Goal: Task Accomplishment & Management: Manage account settings

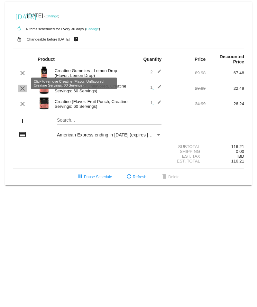
click at [22, 85] on mat-icon "clear" at bounding box center [23, 89] width 8 height 8
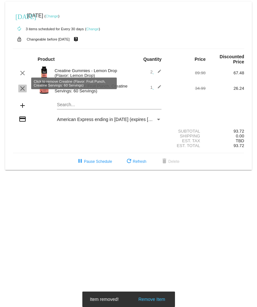
click at [22, 85] on mat-icon "clear" at bounding box center [23, 89] width 8 height 8
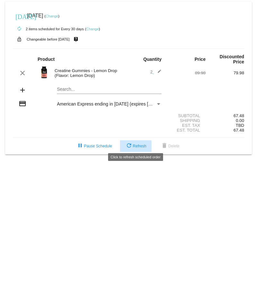
click at [137, 144] on span "refresh Refresh" at bounding box center [135, 146] width 21 height 5
click at [159, 69] on mat-icon "edit" at bounding box center [158, 73] width 8 height 8
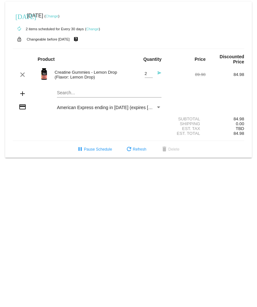
click at [159, 71] on mat-icon "send" at bounding box center [158, 75] width 8 height 8
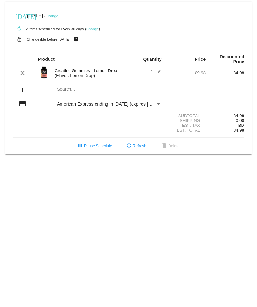
click at [173, 12] on div "today Sep 13 2025 ( Change )" at bounding box center [129, 15] width 232 height 13
click at [160, 69] on mat-icon "edit" at bounding box center [158, 73] width 8 height 8
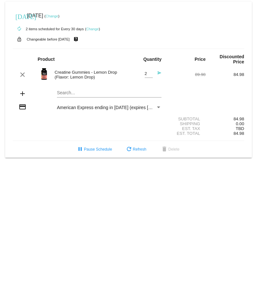
click at [159, 71] on mat-icon "send" at bounding box center [158, 75] width 8 height 8
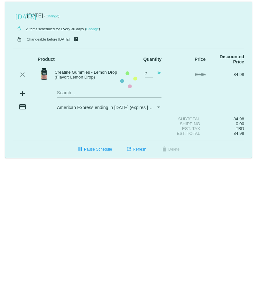
click at [159, 69] on mat-card "[DATE] [DATE] ( Change ) autorenew 2 items scheduled for Every 30 days ( Change…" at bounding box center [128, 80] width 247 height 156
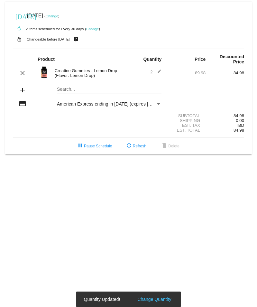
click at [149, 69] on div "2 edit" at bounding box center [148, 73] width 28 height 8
click at [153, 70] on span "2 edit" at bounding box center [155, 72] width 11 height 5
click at [160, 69] on mat-icon "edit" at bounding box center [158, 73] width 8 height 8
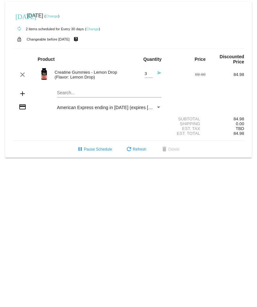
type input "3"
click at [151, 72] on input "3" at bounding box center [149, 74] width 8 height 5
click at [133, 147] on span "refresh Refresh" at bounding box center [135, 149] width 21 height 5
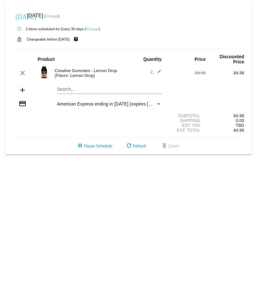
click at [159, 70] on mat-icon "edit" at bounding box center [158, 73] width 8 height 8
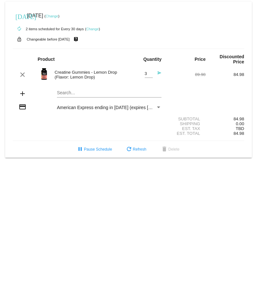
type input "3"
click at [150, 72] on input "3" at bounding box center [149, 74] width 8 height 5
click at [144, 147] on span "refresh Refresh" at bounding box center [135, 149] width 21 height 5
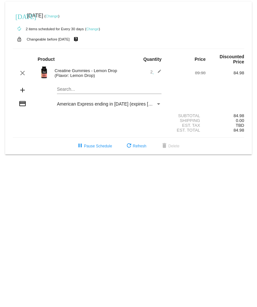
click at [160, 69] on mat-icon "edit" at bounding box center [158, 73] width 8 height 8
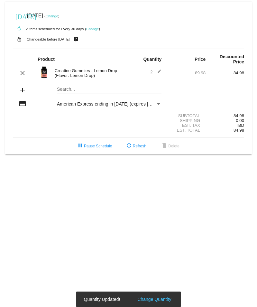
click at [152, 70] on span "2 edit" at bounding box center [155, 72] width 11 height 5
click at [151, 70] on span "2 edit" at bounding box center [155, 72] width 11 height 5
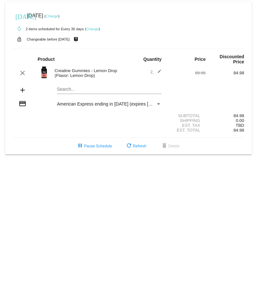
click at [161, 69] on mat-icon "edit" at bounding box center [158, 73] width 8 height 8
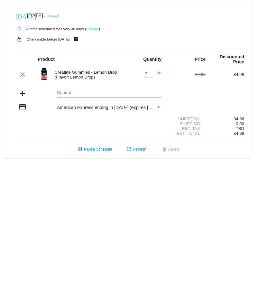
click at [159, 71] on mat-icon "send" at bounding box center [158, 75] width 8 height 8
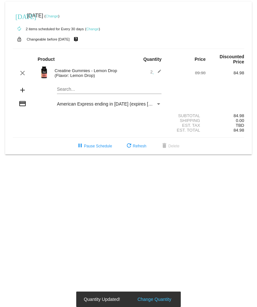
click at [153, 70] on span "2 edit" at bounding box center [155, 72] width 11 height 5
click at [151, 70] on span "2 edit" at bounding box center [155, 72] width 11 height 5
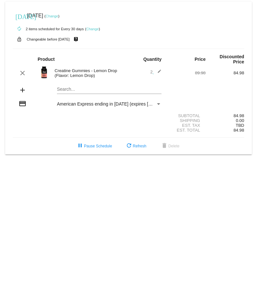
click at [161, 69] on mat-icon "edit" at bounding box center [158, 73] width 8 height 8
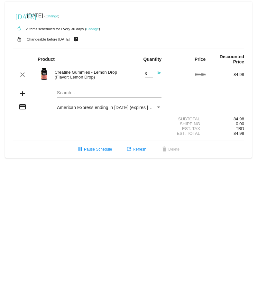
click at [151, 72] on input "3" at bounding box center [149, 74] width 8 height 5
type input "4"
click at [151, 72] on input "4" at bounding box center [149, 74] width 8 height 5
click at [145, 147] on span "refresh Refresh" at bounding box center [135, 149] width 21 height 5
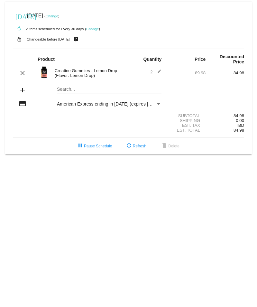
click at [24, 86] on mat-icon "add" at bounding box center [23, 90] width 8 height 8
click at [21, 86] on mat-icon "add" at bounding box center [23, 90] width 8 height 8
click at [137, 144] on span "refresh Refresh" at bounding box center [135, 146] width 21 height 5
click at [24, 86] on mat-icon "add" at bounding box center [23, 90] width 8 height 8
click at [22, 86] on mat-icon "add" at bounding box center [23, 90] width 8 height 8
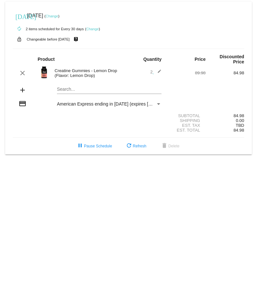
click at [84, 83] on mat-card "[DATE] [DATE] ( Change ) autorenew 2 items scheduled for Every 30 days ( Change…" at bounding box center [128, 78] width 247 height 153
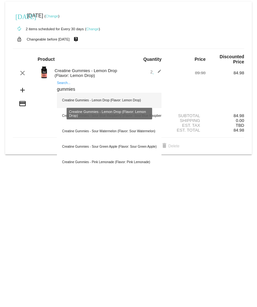
type input "gummies"
click at [110, 95] on div "Creatine Gummies - Lemon Drop (Flavor: Lemon Drop)" at bounding box center [109, 100] width 105 height 15
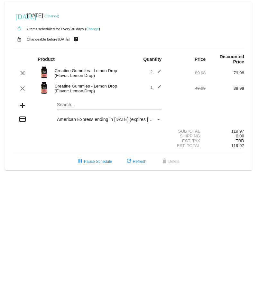
click at [151, 85] on span "1 edit" at bounding box center [155, 87] width 11 height 5
click at [159, 85] on mat-icon "edit" at bounding box center [158, 89] width 8 height 8
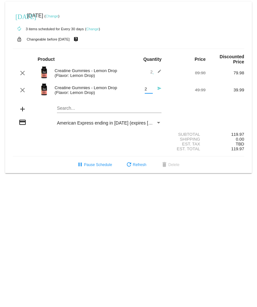
type input "2"
click at [150, 87] on input "2" at bounding box center [149, 89] width 8 height 5
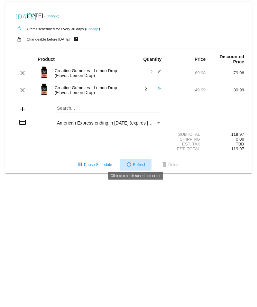
click at [139, 163] on span "refresh Refresh" at bounding box center [135, 165] width 21 height 5
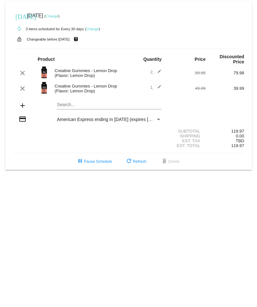
click at [151, 85] on span "1 edit" at bounding box center [155, 87] width 11 height 5
click at [160, 85] on mat-icon "edit" at bounding box center [158, 89] width 8 height 8
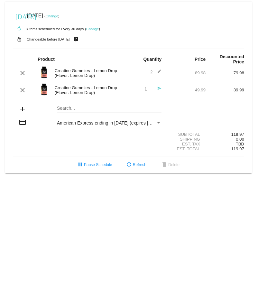
click at [100, 85] on div "Creatine Gummies - Lemon Drop (Flavor: Lemon Drop)" at bounding box center [90, 90] width 77 height 10
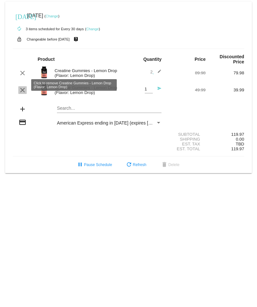
click at [24, 87] on mat-icon "clear" at bounding box center [23, 90] width 8 height 8
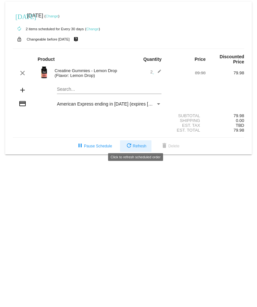
click at [144, 140] on button "refresh Refresh" at bounding box center [136, 146] width 32 height 12
click at [58, 14] on link "Change" at bounding box center [52, 16] width 13 height 4
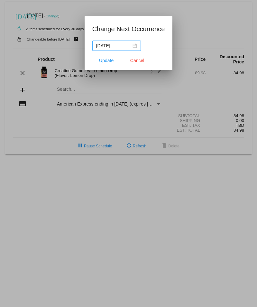
click at [137, 47] on div "[DATE]" at bounding box center [116, 45] width 41 height 7
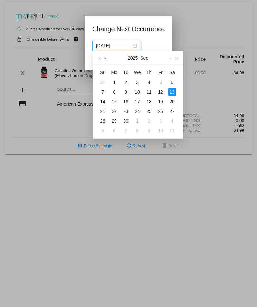
click at [104, 57] on button "button" at bounding box center [106, 58] width 7 height 13
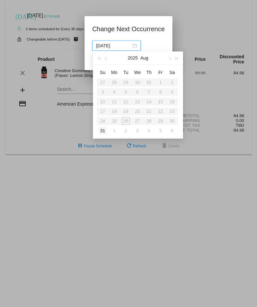
click at [105, 132] on div "31" at bounding box center [103, 131] width 8 height 8
type input "[DATE]"
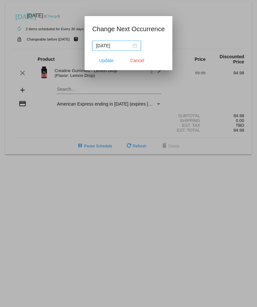
click at [216, 24] on div at bounding box center [128, 153] width 257 height 307
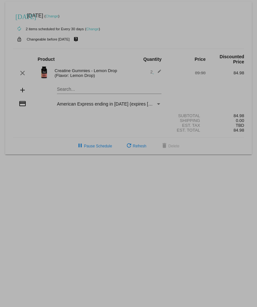
click at [216, 24] on div "autorenew 2 items scheduled for Every 30 days ( Change )" at bounding box center [129, 28] width 232 height 13
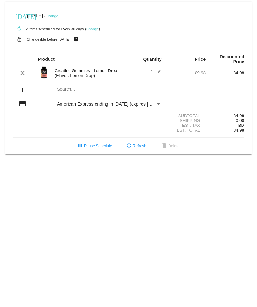
click at [58, 15] on link "Change" at bounding box center [52, 16] width 13 height 4
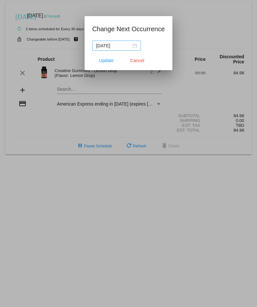
click at [138, 44] on nz-date-picker "[DATE]" at bounding box center [116, 46] width 49 height 10
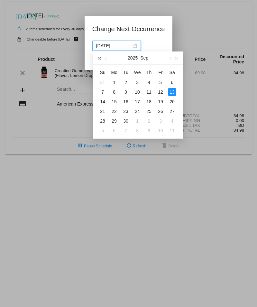
click at [101, 57] on span "button" at bounding box center [99, 58] width 3 height 3
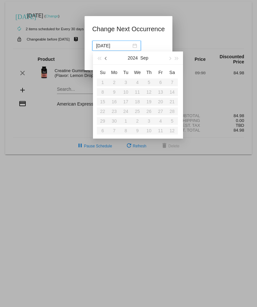
click at [106, 58] on span "button" at bounding box center [106, 58] width 3 height 3
click at [169, 58] on span "button" at bounding box center [169, 58] width 3 height 3
click at [107, 93] on table "Su Mo Tu We Th Fr Sa 1 2 3 4 5 6 7 8 9 10 11 12 13 14 15 16 17 18 19 20 21 22 2…" at bounding box center [137, 101] width 81 height 68
click at [207, 26] on div at bounding box center [128, 153] width 257 height 307
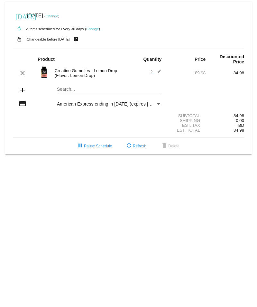
click at [58, 16] on link "Change" at bounding box center [52, 16] width 13 height 4
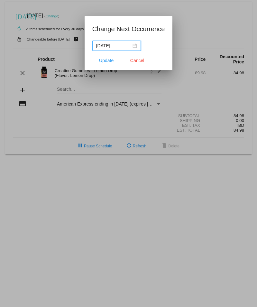
click at [123, 46] on input "[DATE]" at bounding box center [113, 45] width 35 height 7
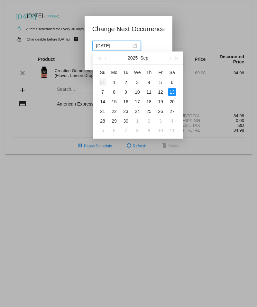
click at [101, 82] on div "31" at bounding box center [103, 83] width 8 height 8
type input "[DATE]"
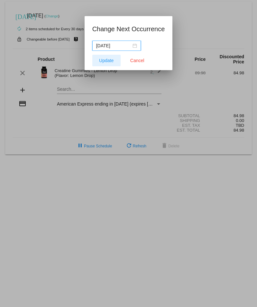
click at [106, 61] on span "Update" at bounding box center [106, 60] width 14 height 5
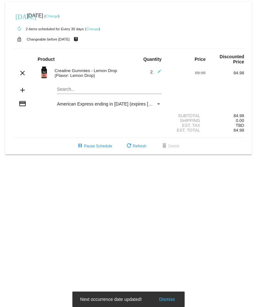
click at [58, 16] on link "Change" at bounding box center [52, 16] width 13 height 4
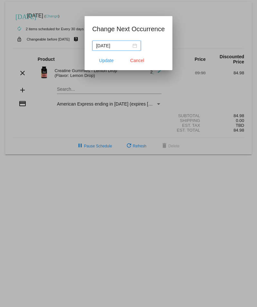
click at [133, 47] on div "[DATE]" at bounding box center [116, 45] width 41 height 7
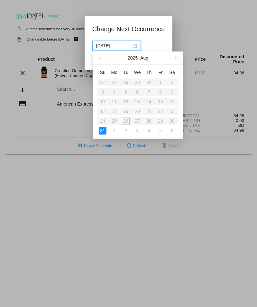
click at [160, 121] on table "Su Mo Tu We Th Fr Sa 27 28 29 30 31 1 2 3 4 5 6 7 8 9 10 11 12 13 14 15 16 17 1…" at bounding box center [137, 101] width 81 height 68
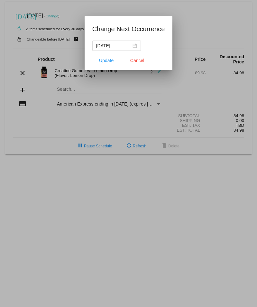
click at [191, 37] on div at bounding box center [128, 153] width 257 height 307
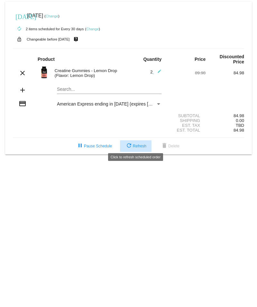
click at [137, 144] on span "refresh Refresh" at bounding box center [135, 146] width 21 height 5
click at [159, 69] on mat-icon "edit" at bounding box center [158, 73] width 8 height 8
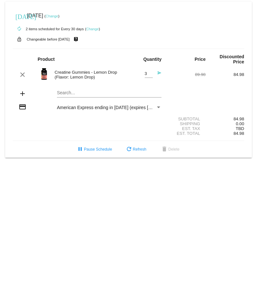
type input "3"
click at [150, 72] on input "3" at bounding box center [149, 74] width 8 height 5
click at [194, 28] on div "autorenew 2 items scheduled for Every 30 days ( Change )" at bounding box center [129, 28] width 232 height 13
click at [139, 147] on span "refresh Refresh" at bounding box center [135, 149] width 21 height 5
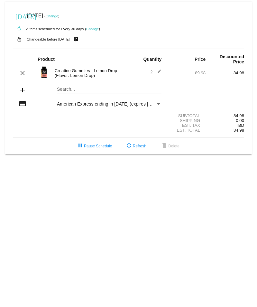
click at [24, 86] on mat-icon "add" at bounding box center [23, 90] width 8 height 8
click at [21, 86] on mat-icon "add" at bounding box center [23, 90] width 8 height 8
click at [24, 87] on mat-icon "add" at bounding box center [23, 90] width 8 height 8
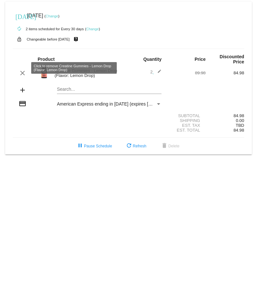
click at [25, 90] on div "add" at bounding box center [22, 90] width 19 height 9
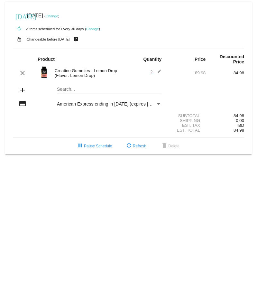
click at [22, 86] on mat-icon "add" at bounding box center [23, 90] width 8 height 8
click at [67, 82] on mat-card "[DATE] [DATE] ( Change ) autorenew 2 items scheduled for Every 30 days ( Change…" at bounding box center [128, 78] width 247 height 153
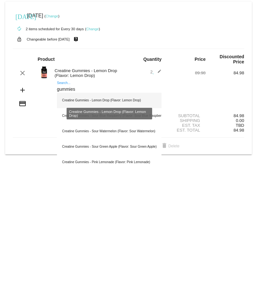
type input "gummies"
click at [102, 93] on div "Creatine Gummies - Lemon Drop (Flavor: Lemon Drop)" at bounding box center [109, 100] width 105 height 15
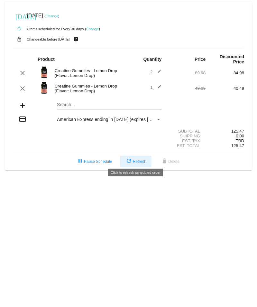
click at [139, 159] on span "refresh Refresh" at bounding box center [135, 161] width 21 height 5
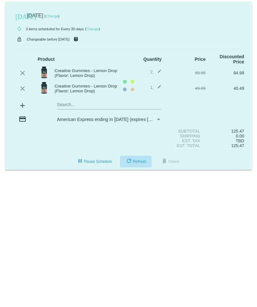
click at [139, 158] on mat-card "[DATE] [DATE] ( Change ) autorenew 3 items scheduled for Every 30 days ( Change…" at bounding box center [128, 86] width 247 height 168
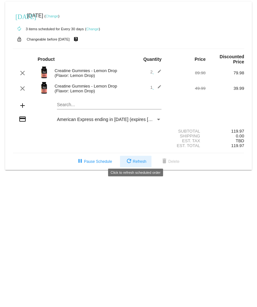
click at [145, 159] on span "refresh Refresh" at bounding box center [135, 161] width 21 height 5
click at [151, 85] on span "1 edit" at bounding box center [155, 87] width 11 height 5
click at [161, 85] on mat-icon "edit" at bounding box center [158, 89] width 8 height 8
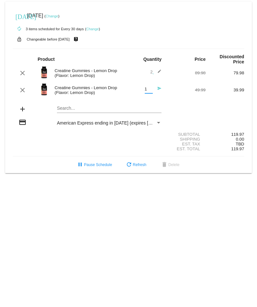
drag, startPoint x: 150, startPoint y: 83, endPoint x: 127, endPoint y: 75, distance: 24.6
click at [127, 75] on div "clear Creatine Gummies - Lemon Drop (Flavor: Lemon Drop) 2 edit 89.98 79.98" at bounding box center [129, 73] width 232 height 14
type input "2"
click at [150, 87] on input "2" at bounding box center [149, 89] width 8 height 5
click at [158, 86] on mat-icon "send" at bounding box center [158, 90] width 8 height 8
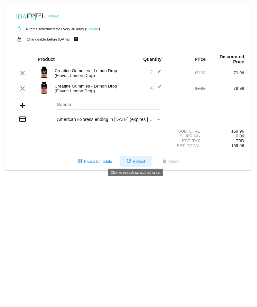
click at [142, 160] on span "refresh Refresh" at bounding box center [135, 161] width 21 height 5
click at [158, 85] on mat-icon "edit" at bounding box center [158, 89] width 8 height 8
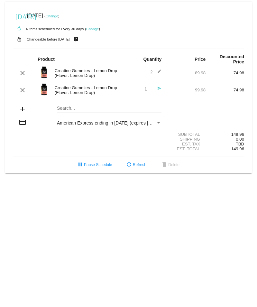
type input "1"
click at [150, 87] on input "1" at bounding box center [149, 89] width 8 height 5
click at [159, 86] on mat-icon "send" at bounding box center [158, 90] width 8 height 8
click at [159, 85] on mat-card "[DATE] [DATE] ( Change ) autorenew 4 items scheduled for Every 30 days ( Change…" at bounding box center [128, 88] width 247 height 172
